Goal: Task Accomplishment & Management: Use online tool/utility

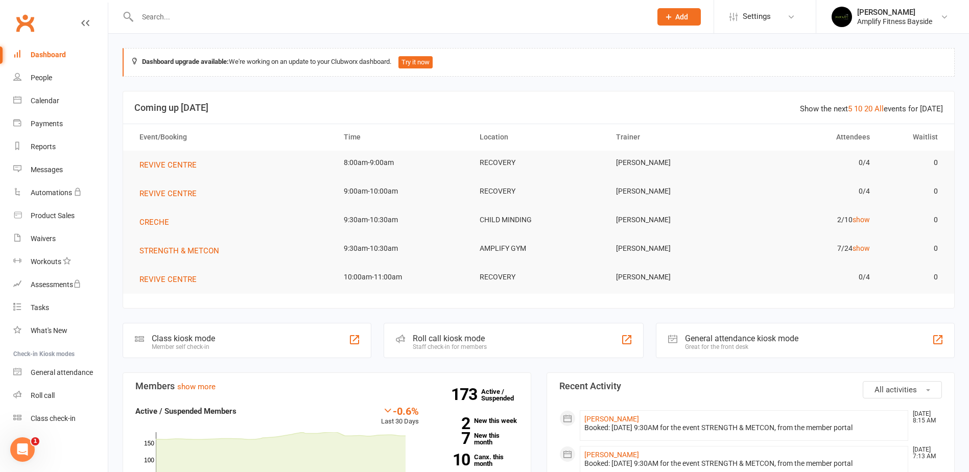
click at [218, 349] on div "Class kiosk mode Member self check-in" at bounding box center [247, 340] width 249 height 35
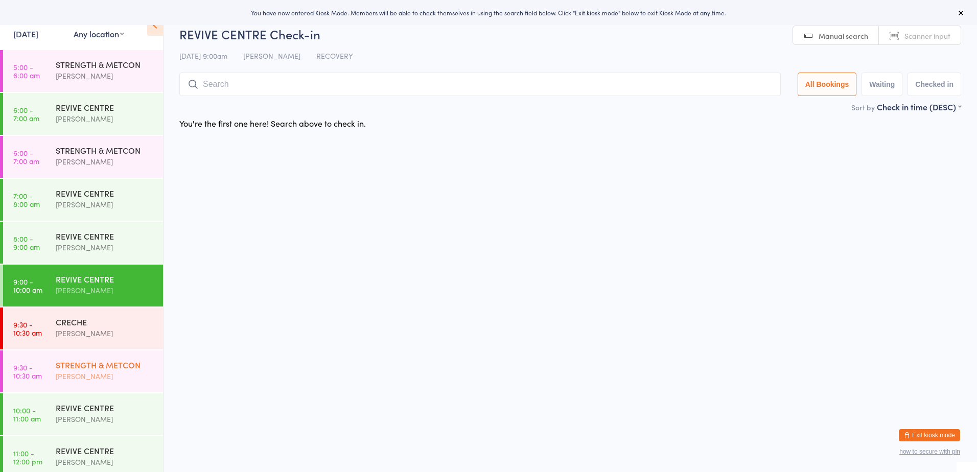
click at [67, 366] on div "STRENGTH & METCON" at bounding box center [105, 364] width 99 height 11
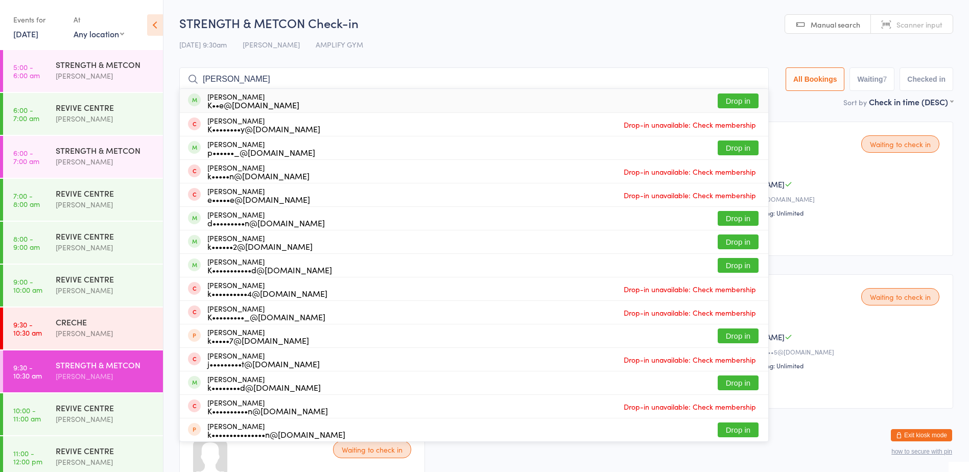
type input "[PERSON_NAME]"
click at [721, 94] on button "Drop in" at bounding box center [738, 100] width 41 height 15
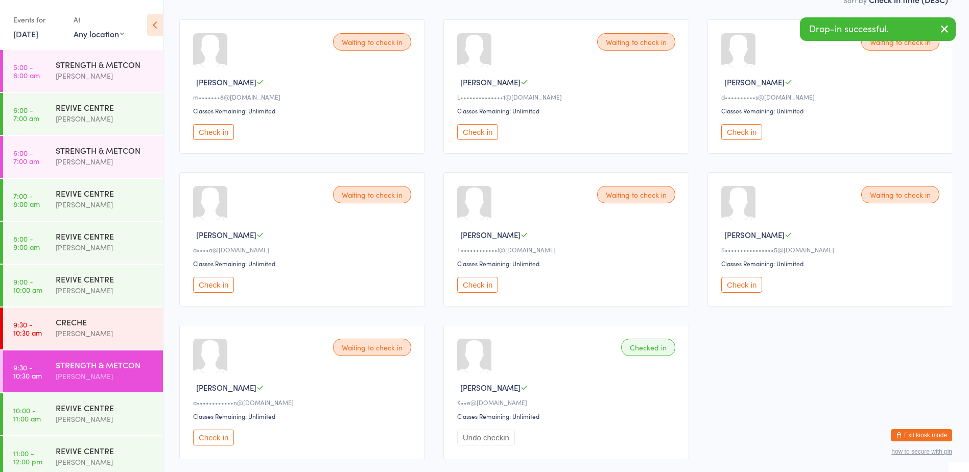
scroll to position [51, 0]
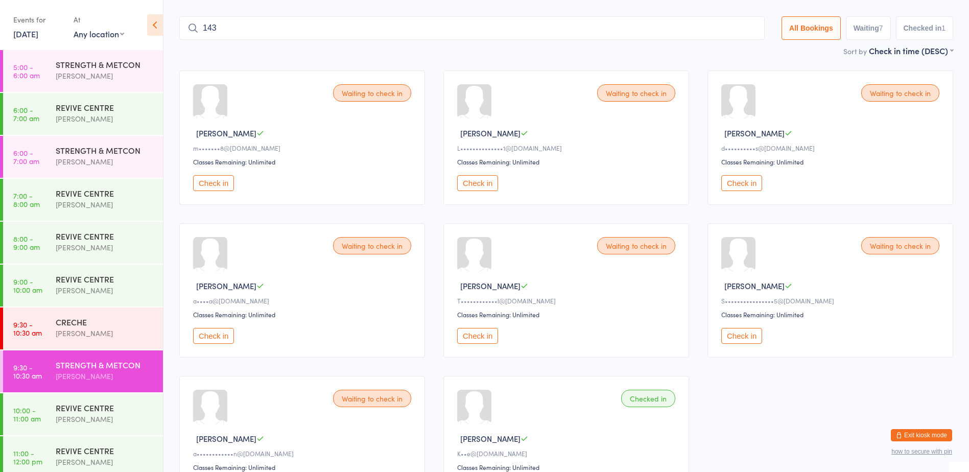
type input "1431"
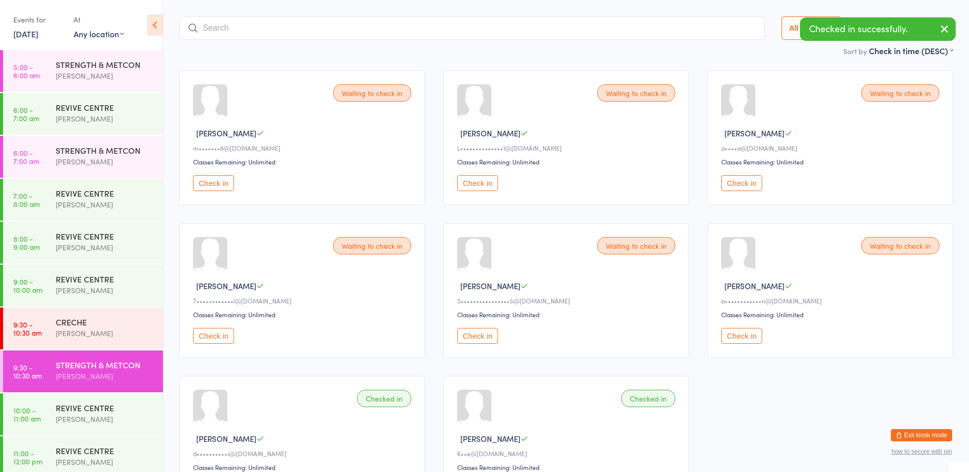
click at [749, 330] on button "Check in" at bounding box center [741, 336] width 41 height 16
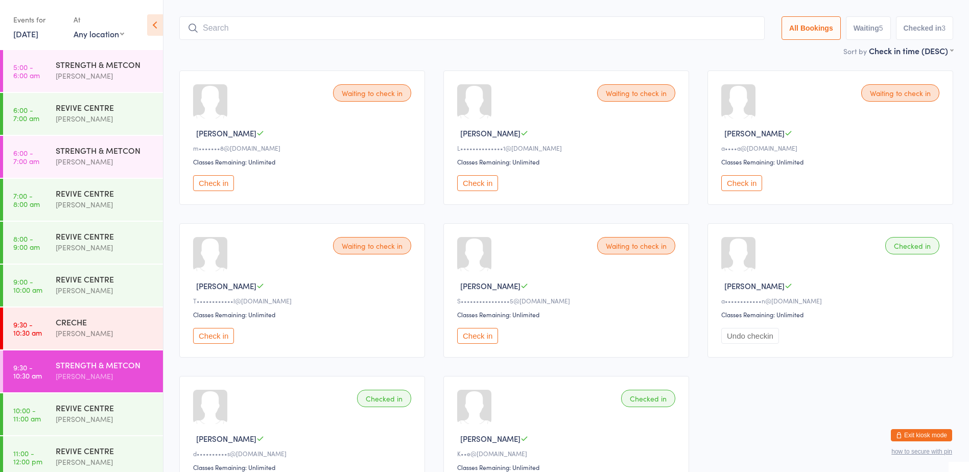
click at [222, 186] on button "Check in" at bounding box center [213, 183] width 41 height 16
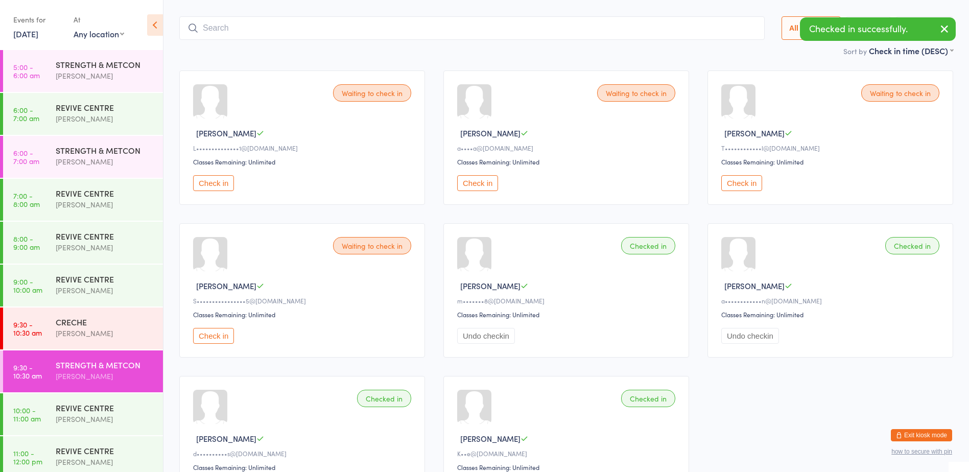
click at [479, 185] on button "Check in" at bounding box center [477, 183] width 41 height 16
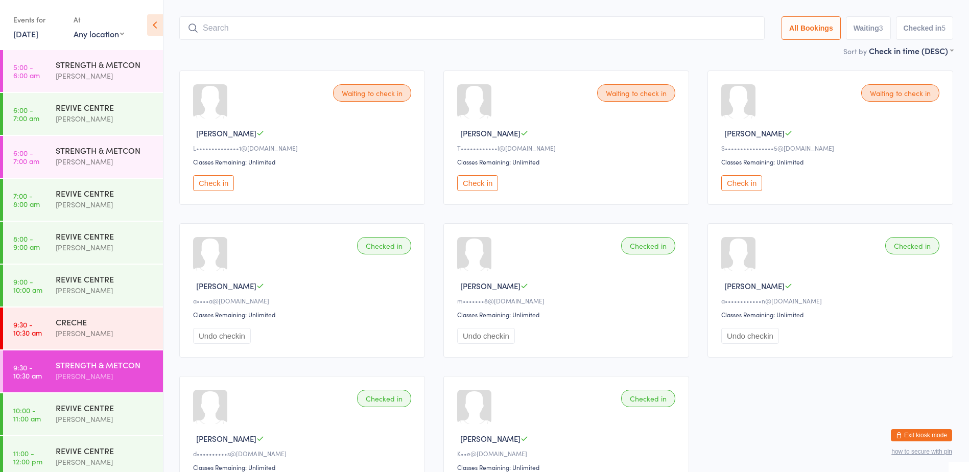
click at [746, 182] on button "Check in" at bounding box center [741, 183] width 41 height 16
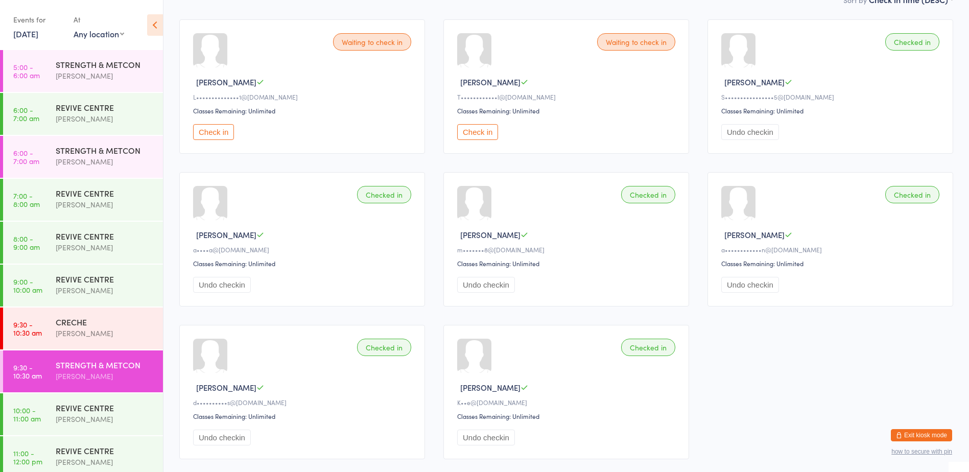
scroll to position [0, 0]
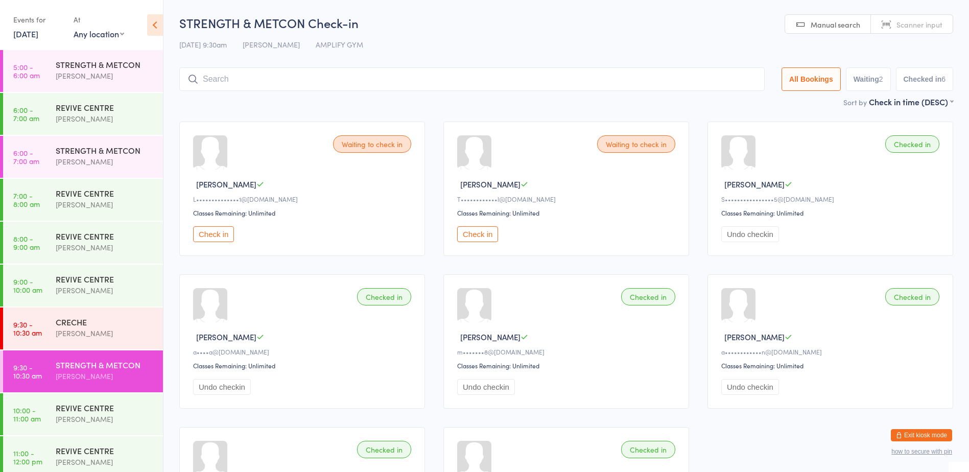
click at [265, 76] on input "search" at bounding box center [471, 78] width 585 height 23
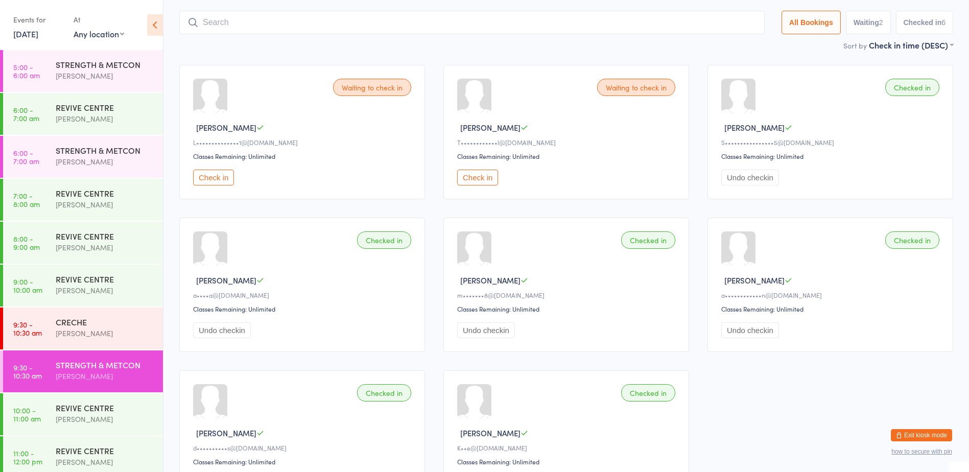
scroll to position [67, 0]
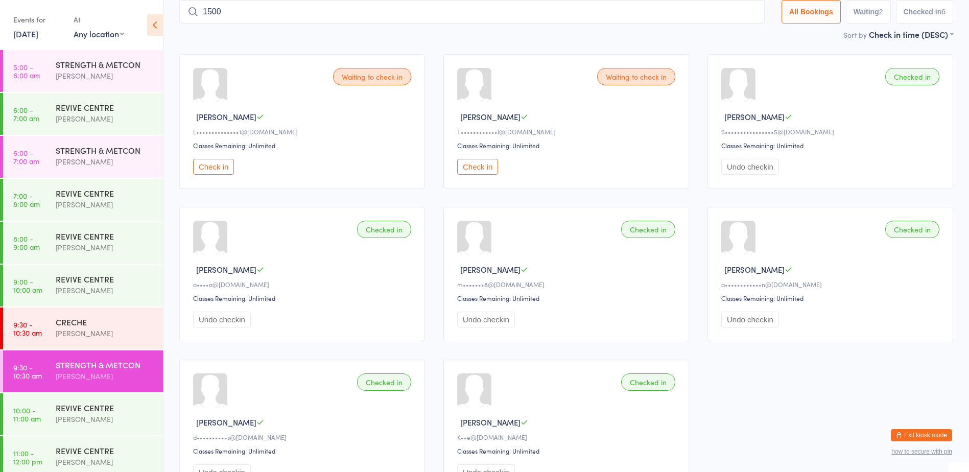
type input "1500"
click at [732, 30] on button "Check in" at bounding box center [734, 33] width 41 height 15
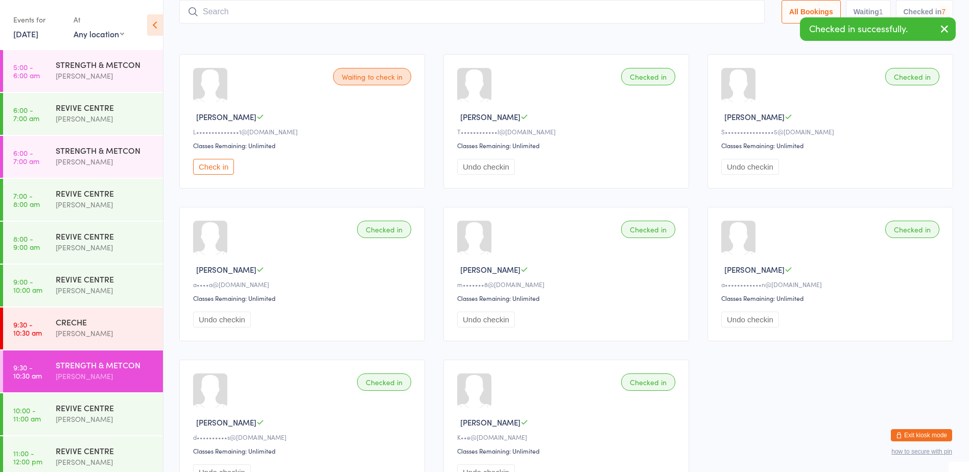
click at [218, 169] on button "Check in" at bounding box center [213, 167] width 41 height 16
